Goal: Information Seeking & Learning: Learn about a topic

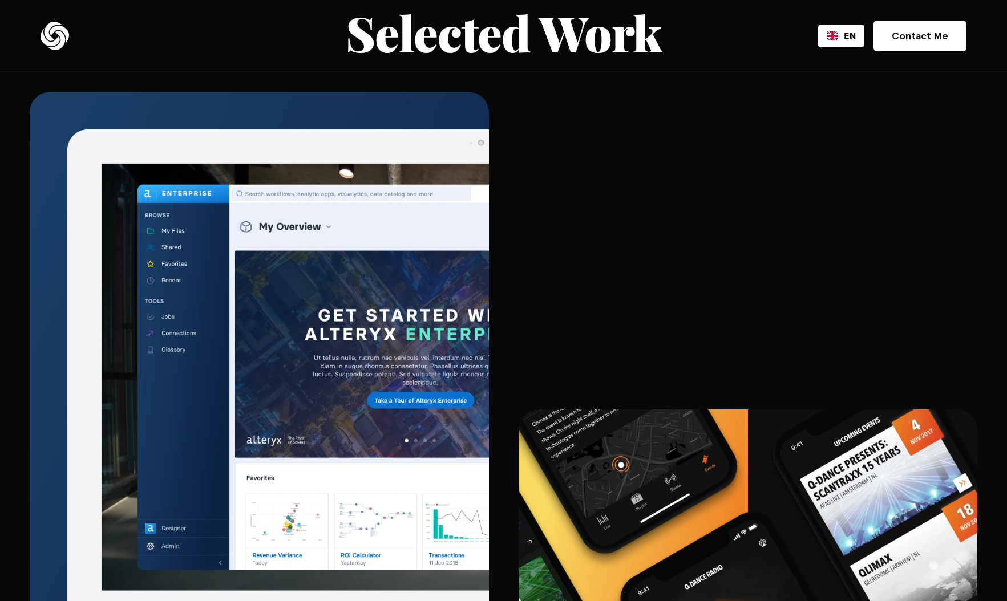
scroll to position [2157, 0]
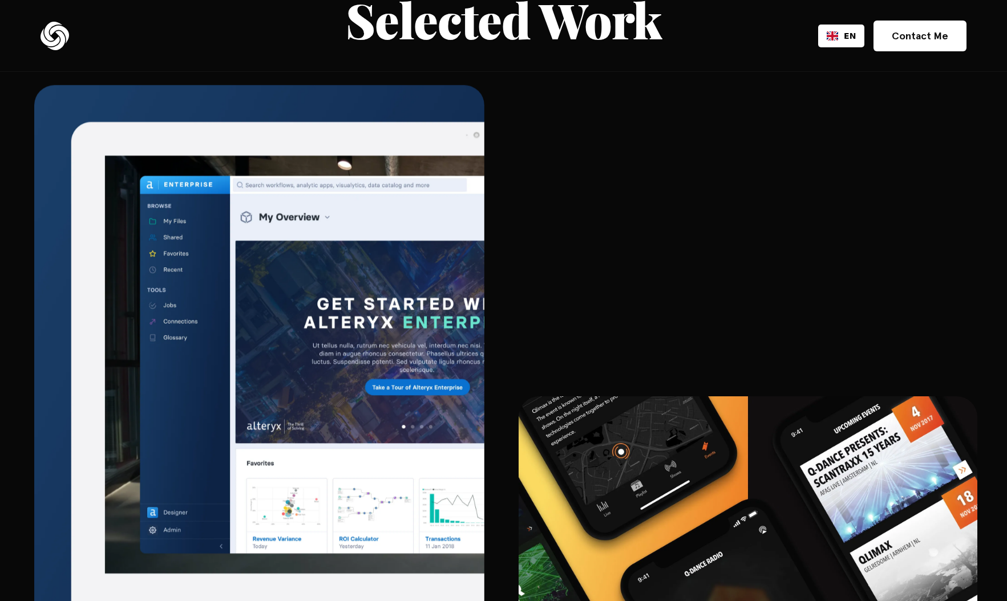
click at [229, 143] on img at bounding box center [258, 401] width 449 height 630
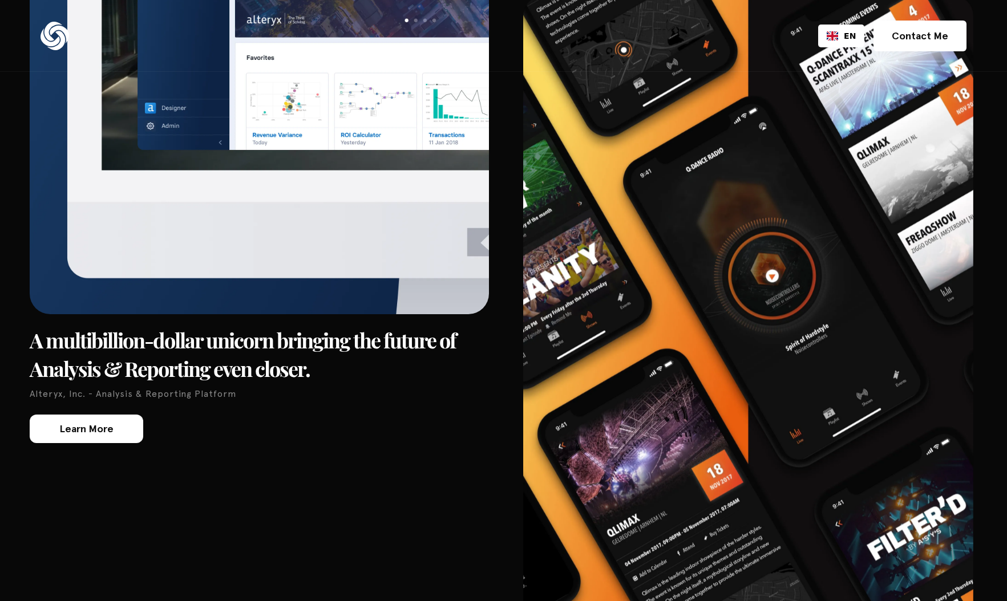
scroll to position [2576, 0]
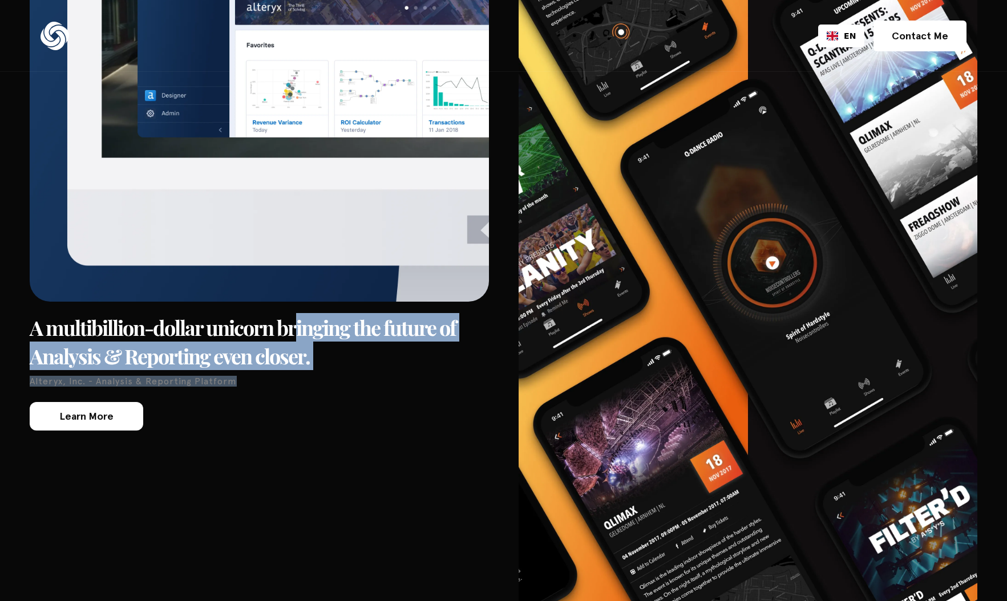
drag, startPoint x: 295, startPoint y: 304, endPoint x: 350, endPoint y: 363, distance: 80.3
click at [350, 363] on div "A multibillion-dollar unicorn bringing the future of Analysis & Reporting even …" at bounding box center [259, 218] width 459 height 1118
click at [350, 376] on p "Alteryx, Inc. - Analysis & Reporting Platform" at bounding box center [259, 381] width 459 height 11
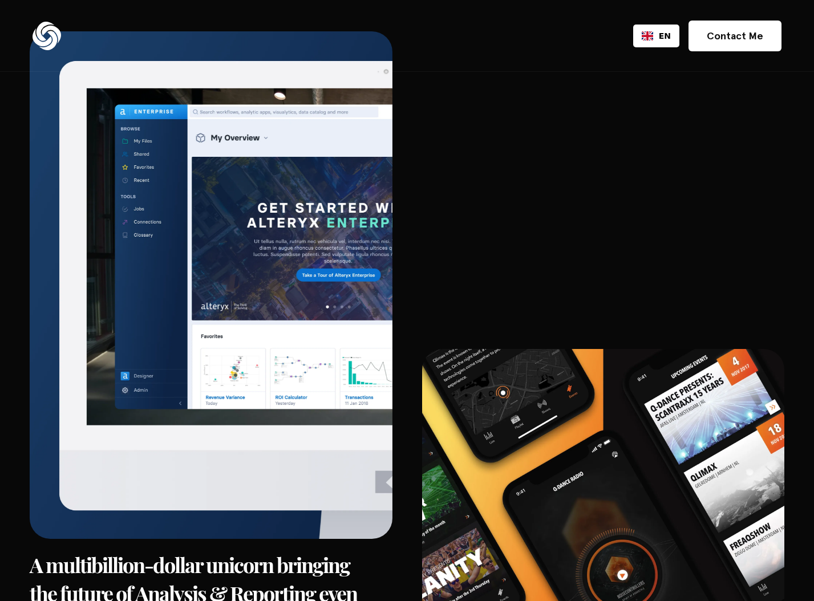
scroll to position [2292, 0]
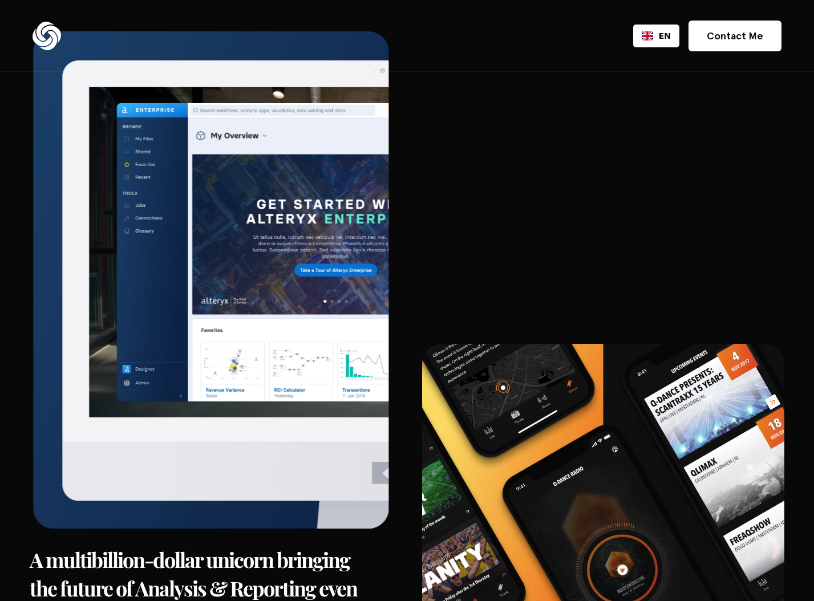
click at [176, 459] on img at bounding box center [210, 279] width 355 height 497
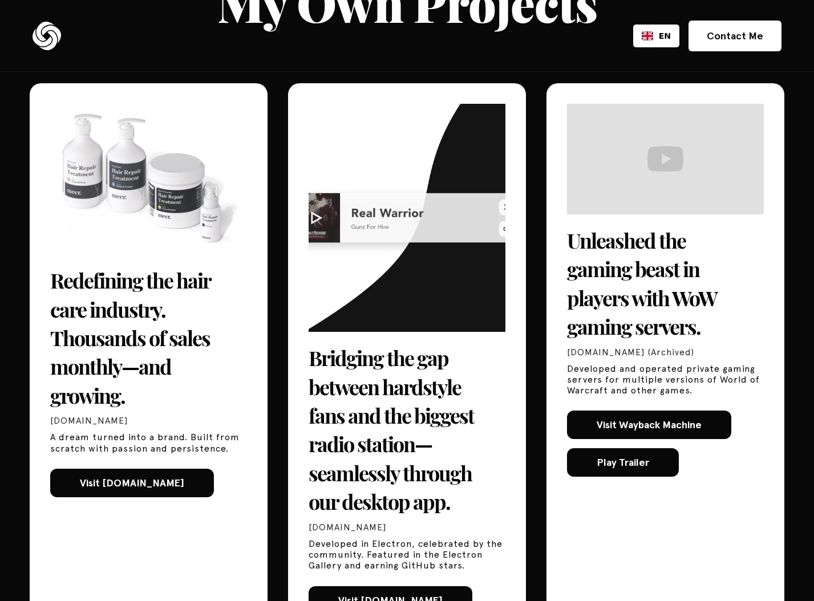
scroll to position [5177, 0]
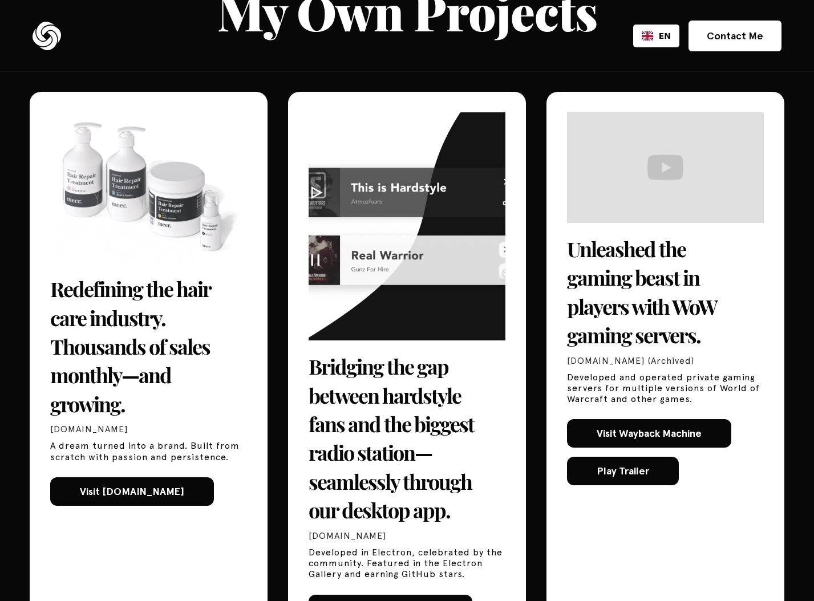
click at [143, 313] on h3 "Redefining the hair care industry. Thousands of sales monthly—and growing." at bounding box center [148, 346] width 197 height 144
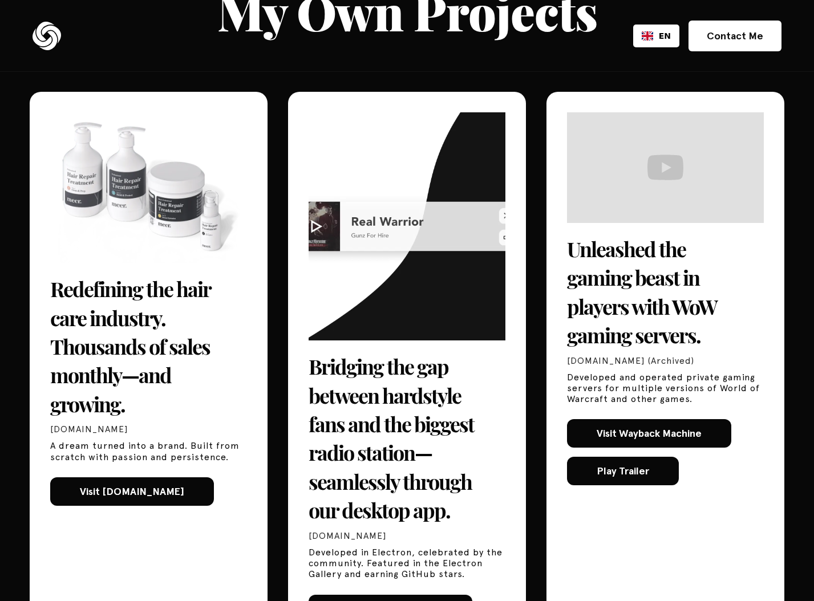
click at [143, 313] on h3 "Redefining the hair care industry. Thousands of sales monthly—and growing." at bounding box center [148, 346] width 197 height 144
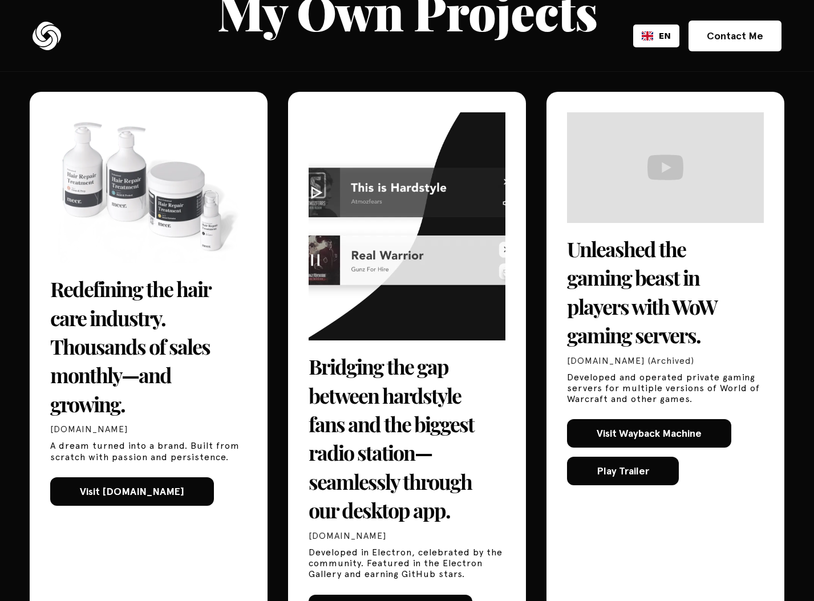
click at [182, 391] on h3 "Redefining the hair care industry. Thousands of sales monthly—and growing." at bounding box center [148, 346] width 197 height 144
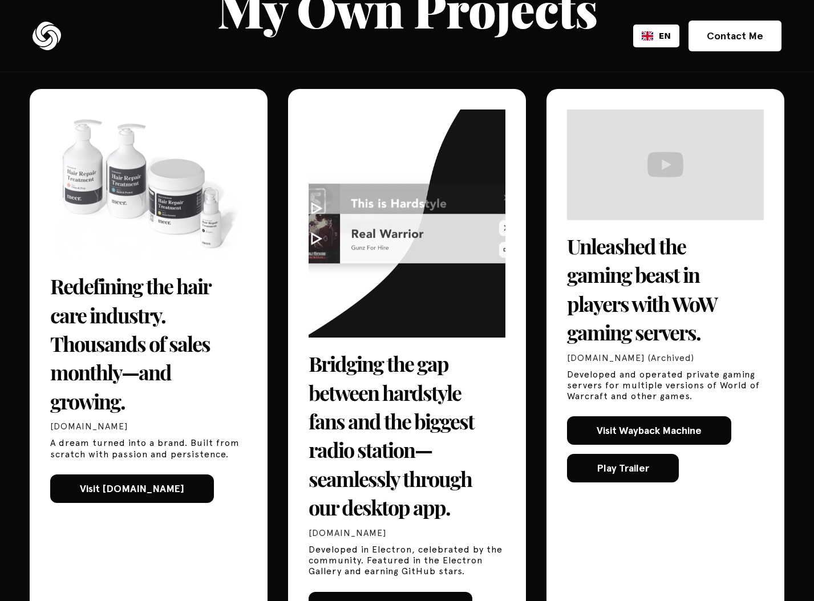
click at [132, 271] on h3 "Redefining the hair care industry. Thousands of sales monthly—and growing." at bounding box center [148, 343] width 197 height 144
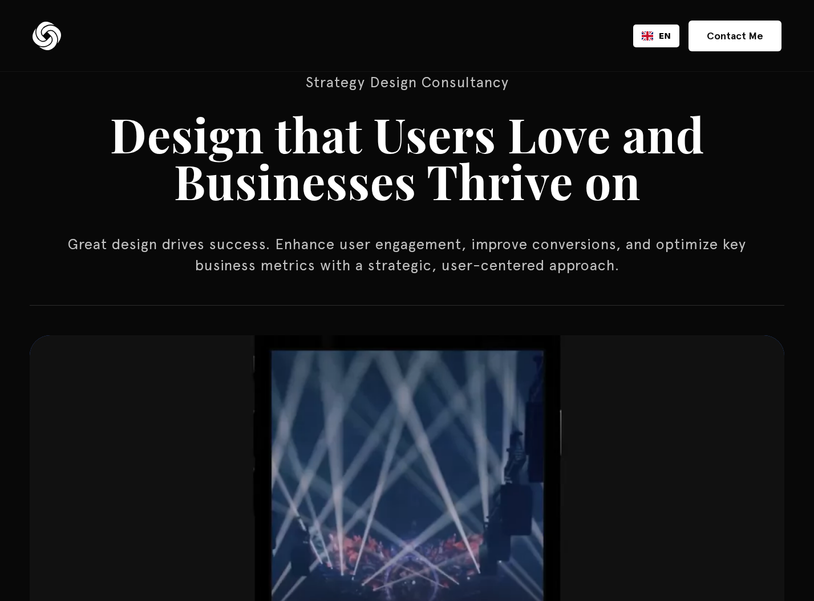
scroll to position [0, 0]
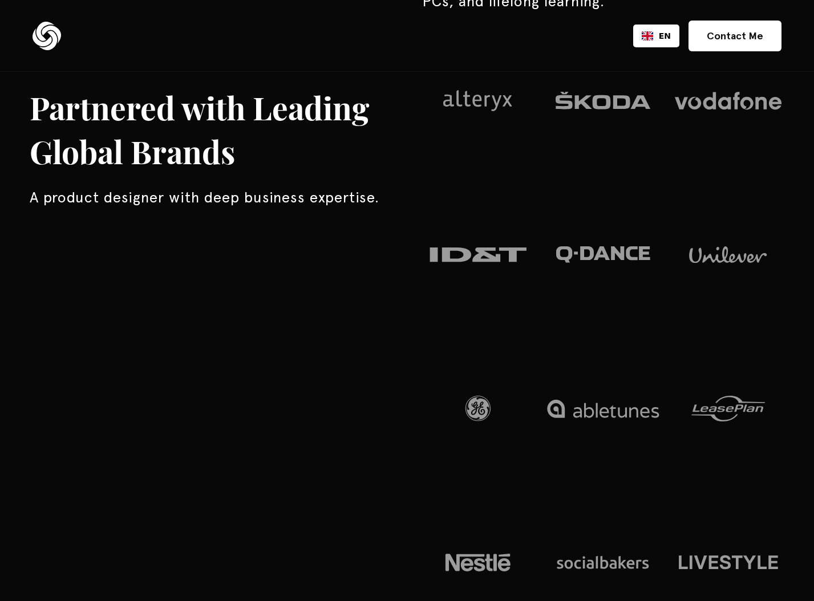
click at [230, 262] on div "Partnered with Leading Global Brands A product designer with deep business expe…" at bounding box center [407, 98] width 755 height 1072
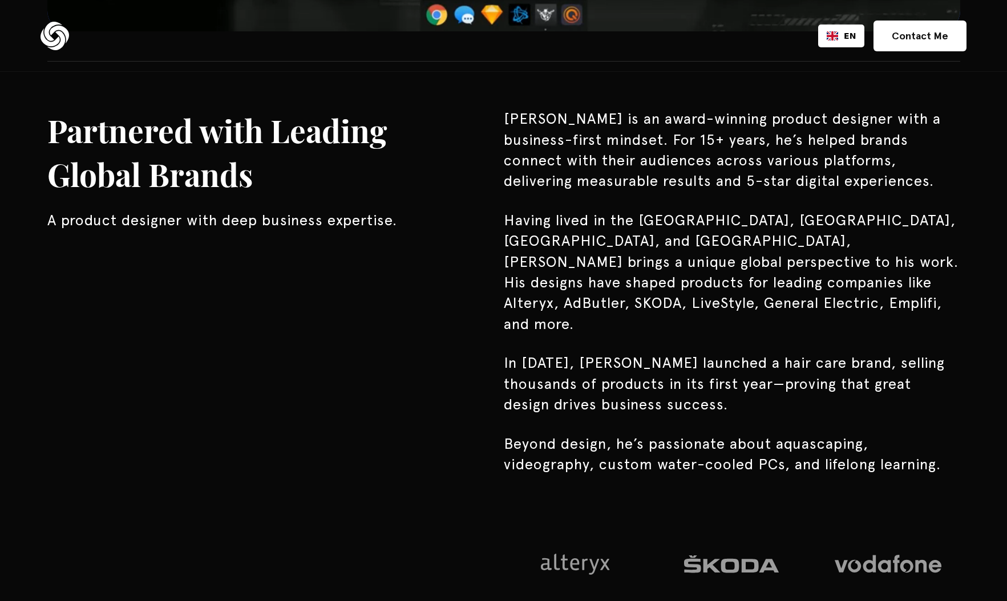
scroll to position [887, 0]
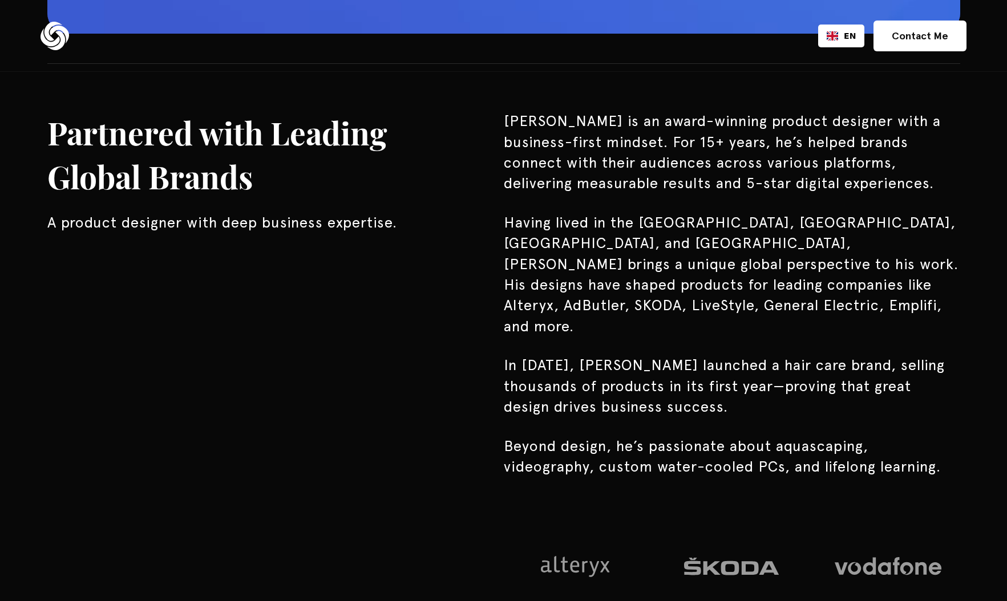
click at [576, 172] on p "[PERSON_NAME] is an award-winning product designer with a business-first mindse…" at bounding box center [732, 152] width 456 height 83
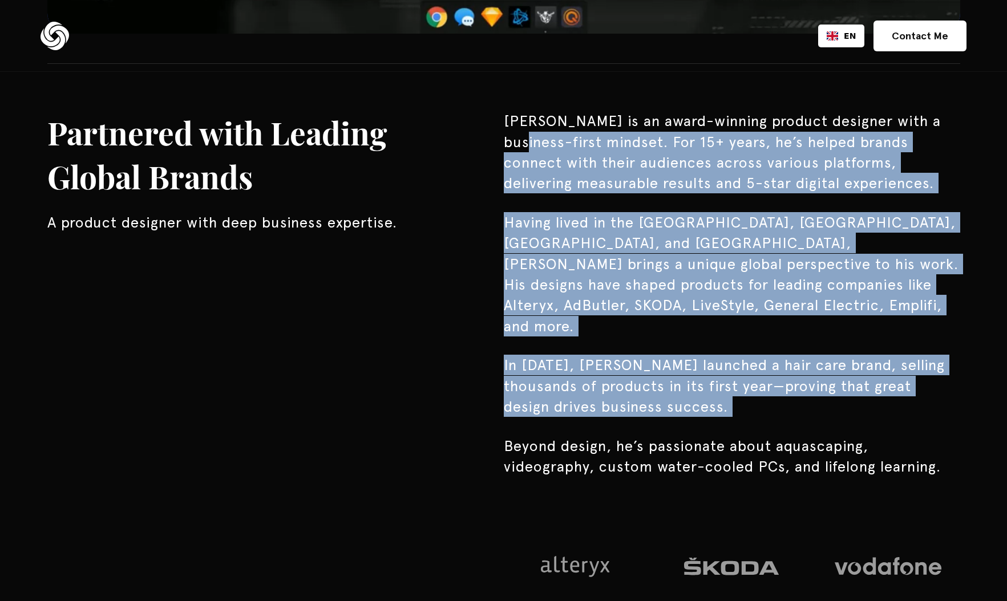
drag, startPoint x: 526, startPoint y: 133, endPoint x: 685, endPoint y: 407, distance: 316.9
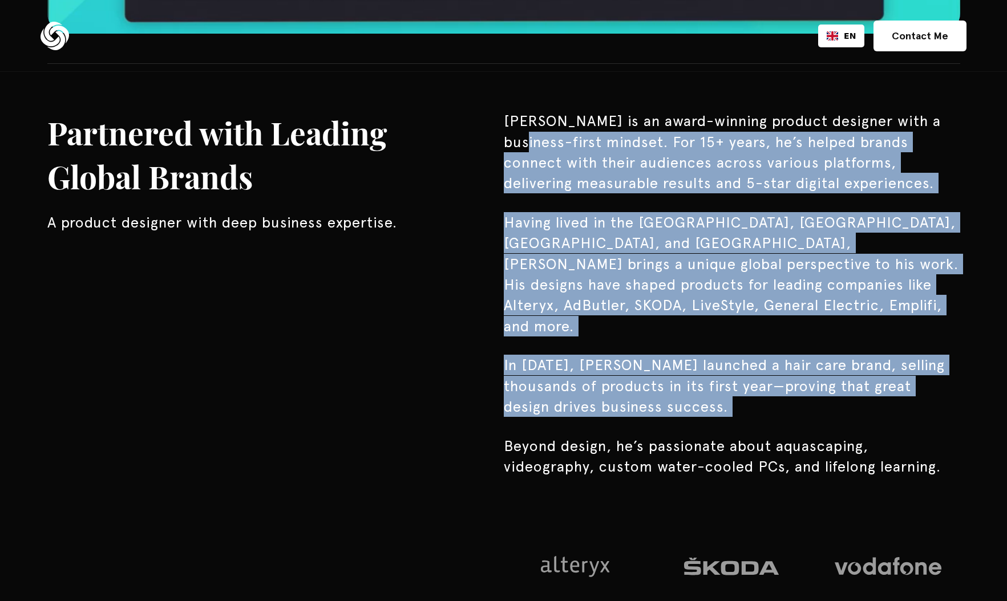
click at [685, 407] on div "[PERSON_NAME] is an award-winning product designer with a business-first mindse…" at bounding box center [732, 605] width 456 height 989
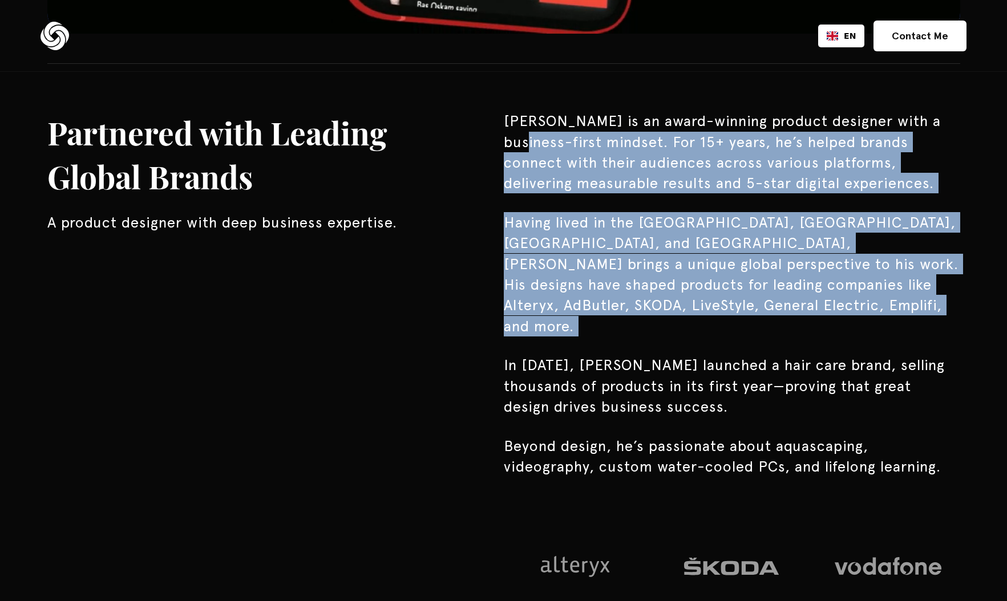
click at [685, 407] on div "[PERSON_NAME] is an award-winning product designer with a business-first mindse…" at bounding box center [732, 605] width 456 height 989
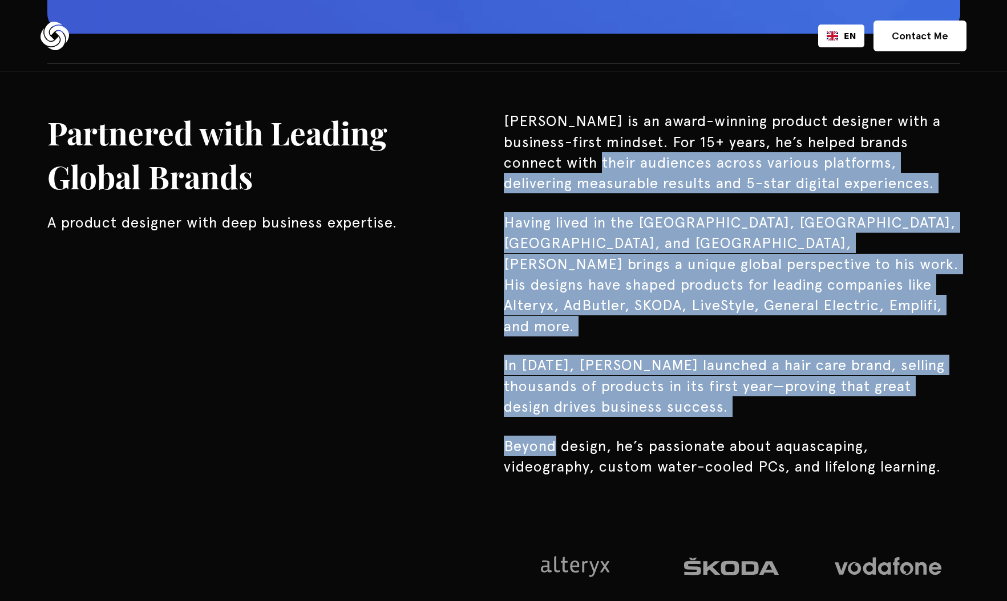
drag, startPoint x: 685, startPoint y: 407, endPoint x: 617, endPoint y: 143, distance: 273.2
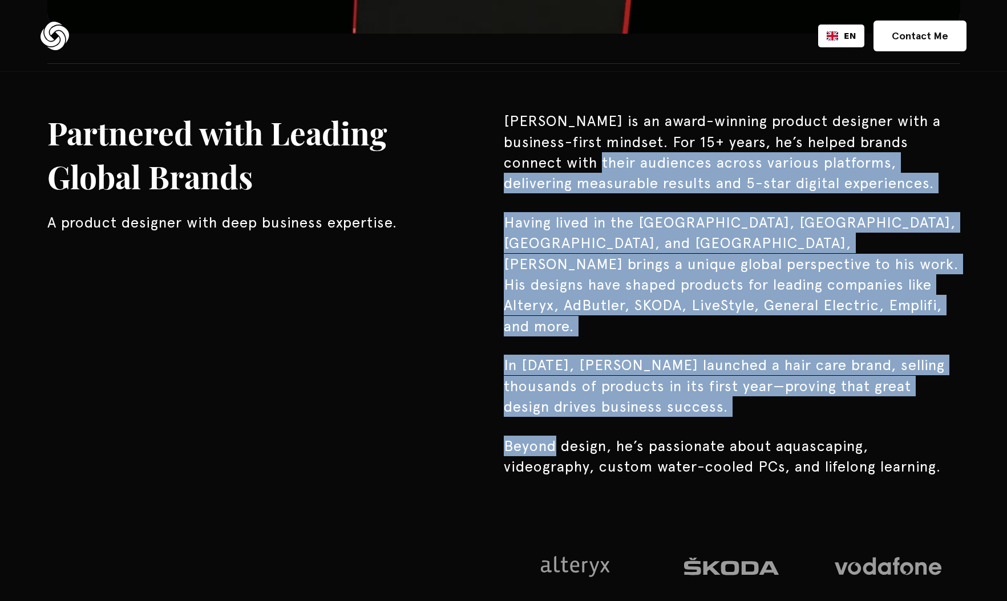
click at [617, 145] on div "[PERSON_NAME] is an award-winning product designer with a business-first mindse…" at bounding box center [732, 605] width 456 height 989
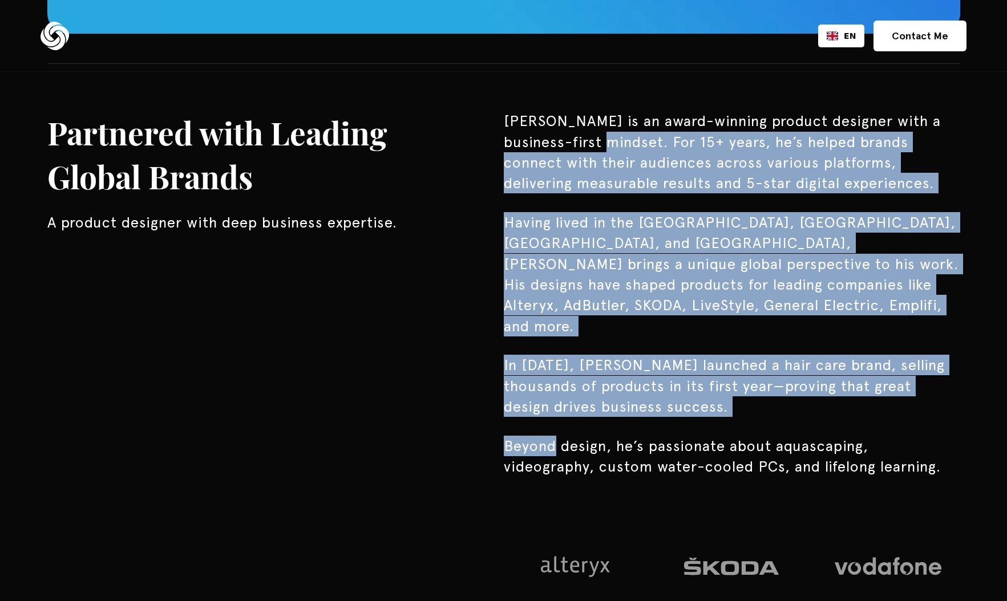
click at [617, 143] on p "[PERSON_NAME] is an award-winning product designer with a business-first mindse…" at bounding box center [732, 152] width 456 height 83
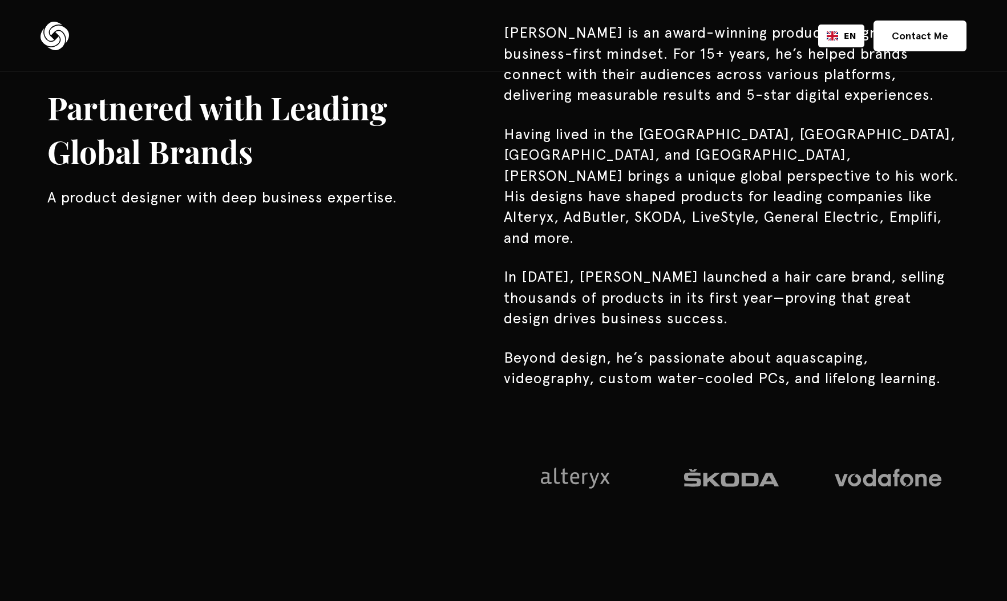
scroll to position [978, 0]
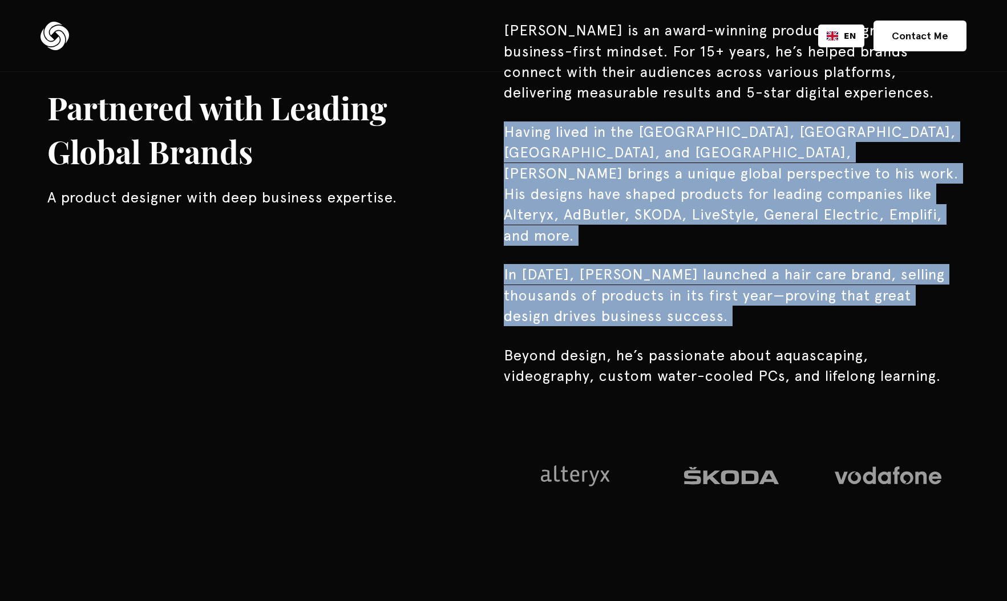
drag, startPoint x: 577, startPoint y: 111, endPoint x: 682, endPoint y: 322, distance: 234.9
click at [682, 322] on div "[PERSON_NAME] is an award-winning product designer with a business-first mindse…" at bounding box center [732, 514] width 456 height 989
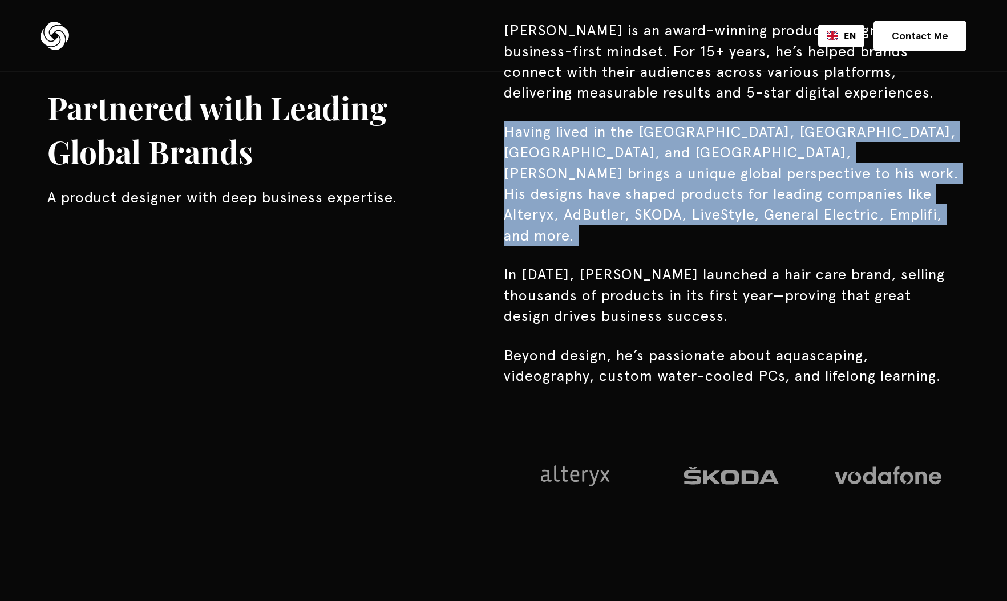
click at [682, 322] on div "[PERSON_NAME] is an award-winning product designer with a business-first mindse…" at bounding box center [732, 514] width 456 height 989
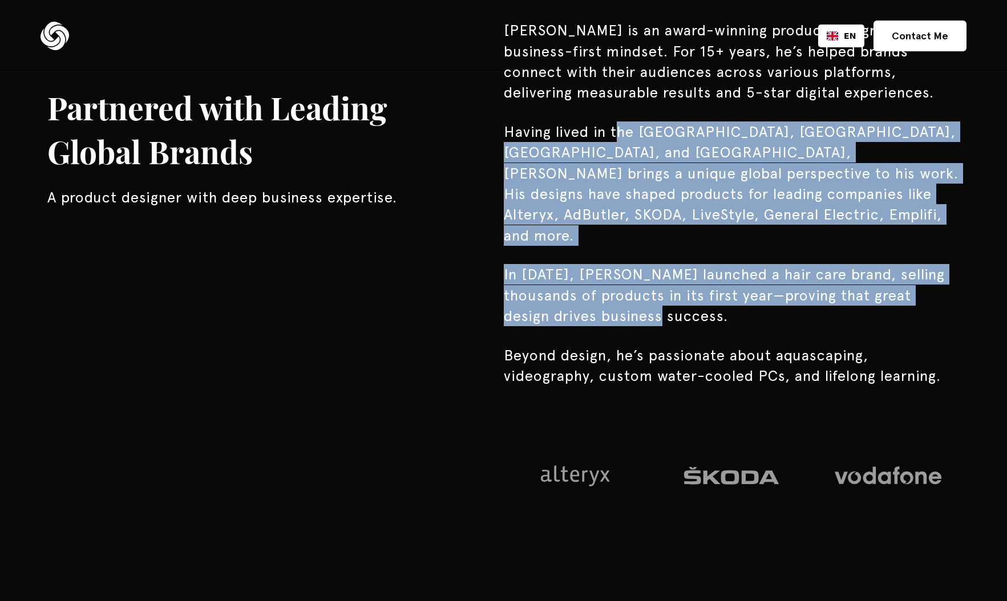
drag, startPoint x: 618, startPoint y: 140, endPoint x: 703, endPoint y: 301, distance: 181.9
click at [703, 301] on div "[PERSON_NAME] is an award-winning product designer with a business-first mindse…" at bounding box center [732, 514] width 456 height 989
click at [703, 301] on p "In [DATE], [PERSON_NAME] launched a hair care brand, selling thousands of produ…" at bounding box center [732, 295] width 456 height 62
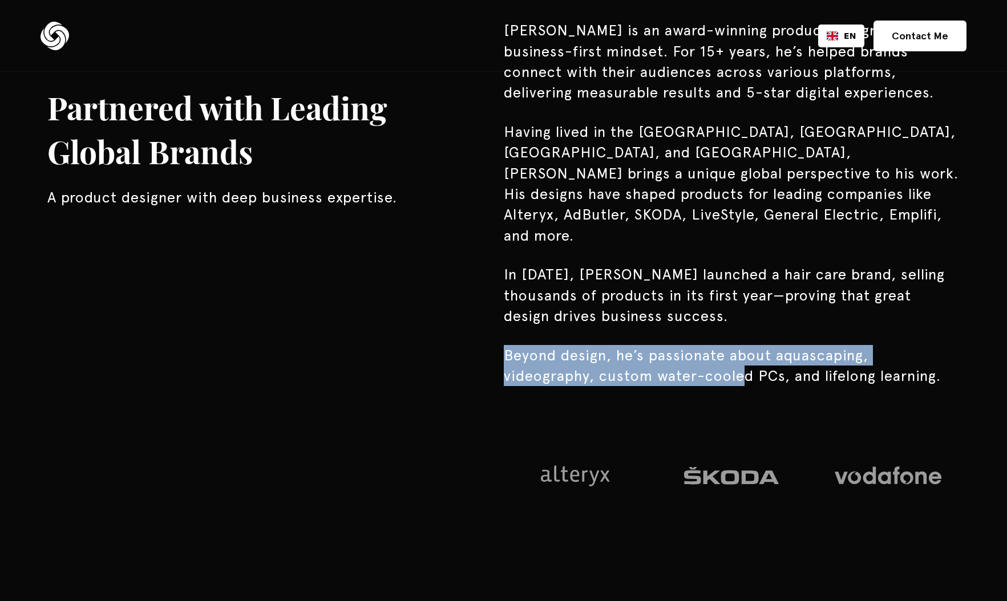
drag, startPoint x: 702, startPoint y: 313, endPoint x: 749, endPoint y: 365, distance: 70.6
click at [749, 365] on div "[PERSON_NAME] is an award-winning product designer with a business-first mindse…" at bounding box center [732, 514] width 456 height 989
click at [749, 365] on p "Beyond design, he’s passionate about aquascaping, videography, custom water-coo…" at bounding box center [732, 366] width 456 height 42
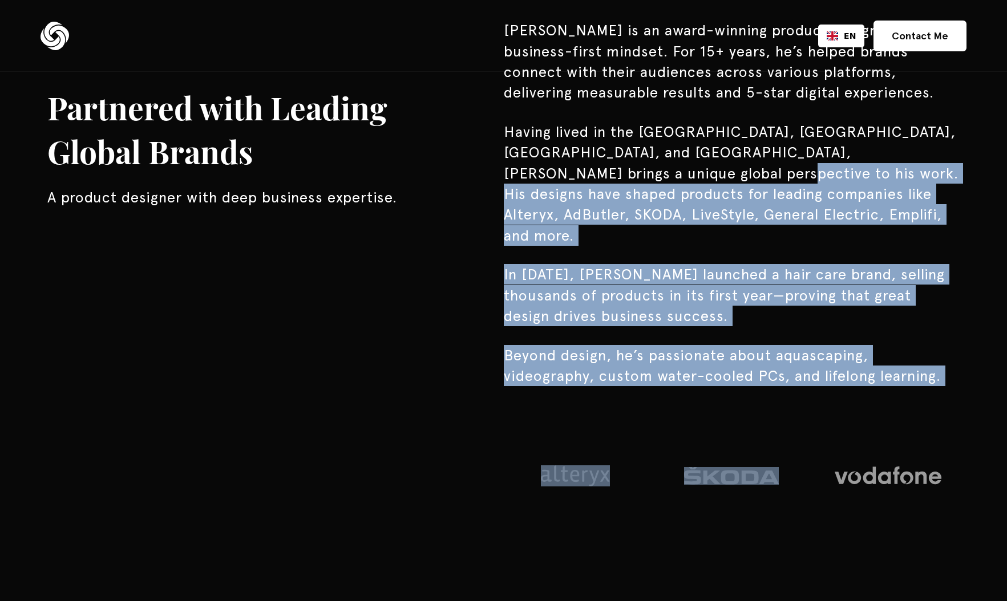
drag, startPoint x: 749, startPoint y: 369, endPoint x: 707, endPoint y: 270, distance: 108.1
click at [663, 196] on div "[PERSON_NAME] is an award-winning product designer with a business-first mindse…" at bounding box center [732, 514] width 456 height 989
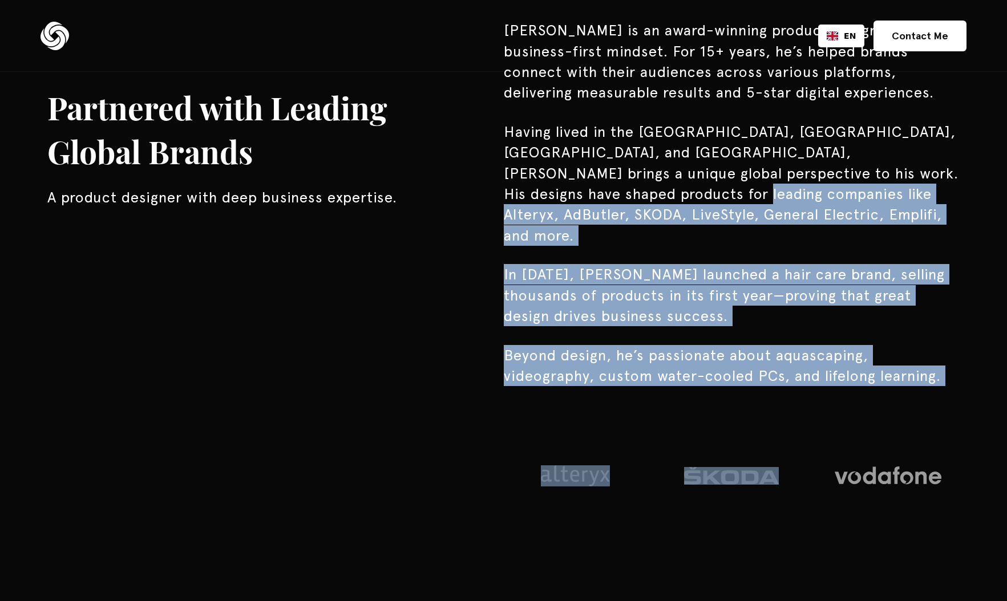
click at [714, 282] on p "In [DATE], [PERSON_NAME] launched a hair care brand, selling thousands of produ…" at bounding box center [732, 295] width 456 height 62
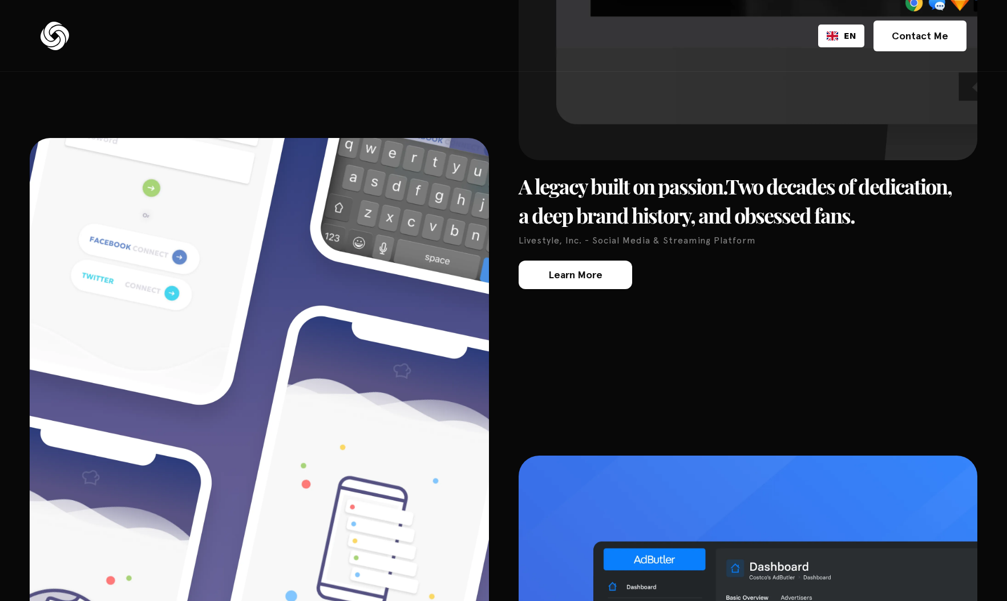
scroll to position [4036, 0]
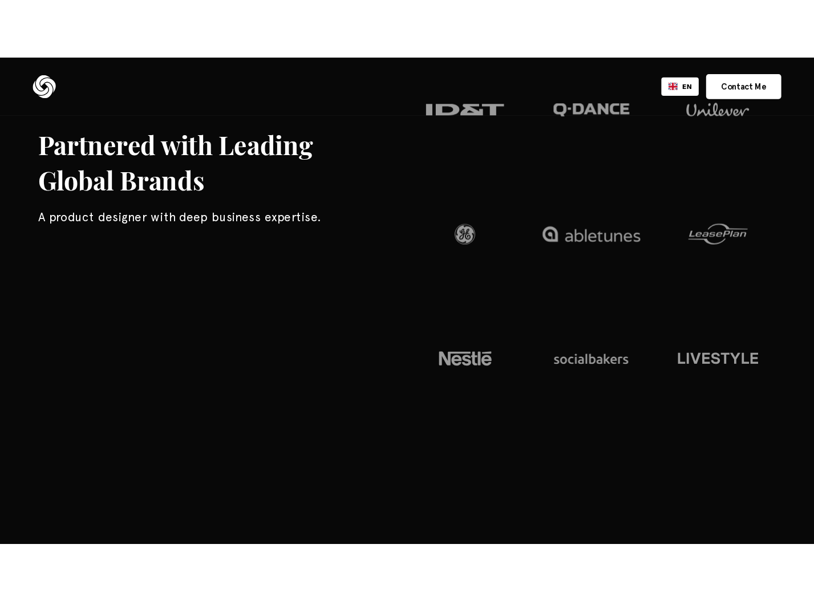
scroll to position [1563, 0]
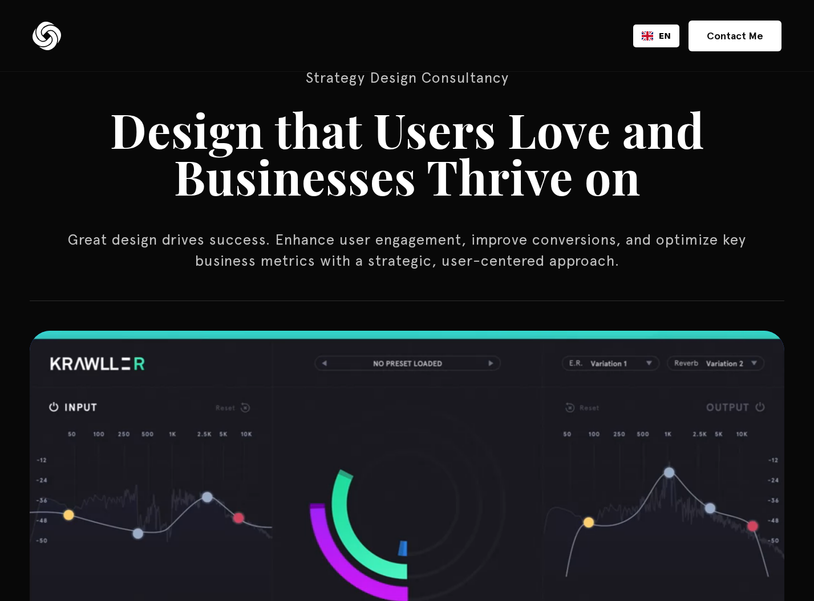
scroll to position [0, 0]
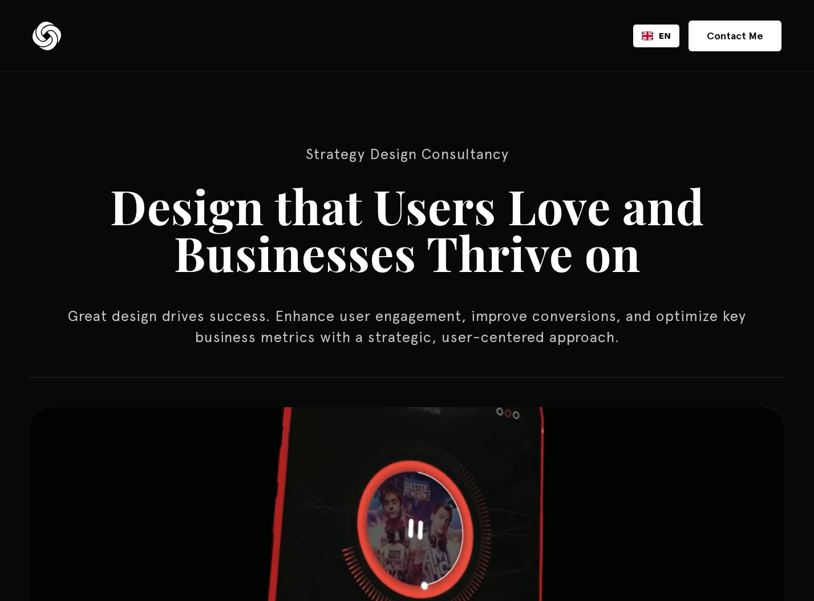
click at [58, 222] on h1 "Design that Users Love and Businesses Thrive on" at bounding box center [407, 230] width 755 height 94
